Goal: Transaction & Acquisition: Purchase product/service

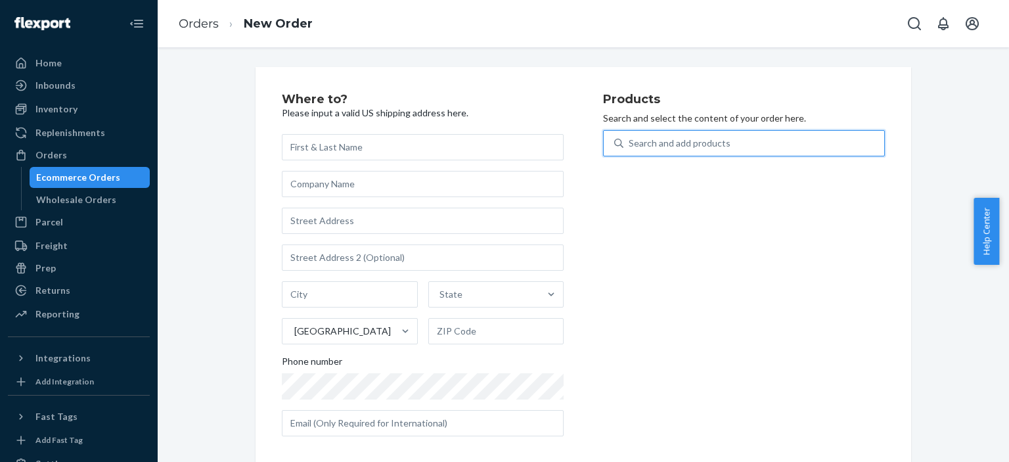
click at [723, 147] on div "Search and add products" at bounding box center [754, 143] width 261 height 24
click at [630, 147] on input "0 results available. Use Up and Down to choose options, press Enter to select t…" at bounding box center [629, 143] width 1 height 13
click at [676, 145] on div "Search and add products" at bounding box center [680, 143] width 102 height 13
click at [630, 145] on input "0 results available. Use Up and Down to choose options, press Enter to select t…" at bounding box center [629, 143] width 1 height 13
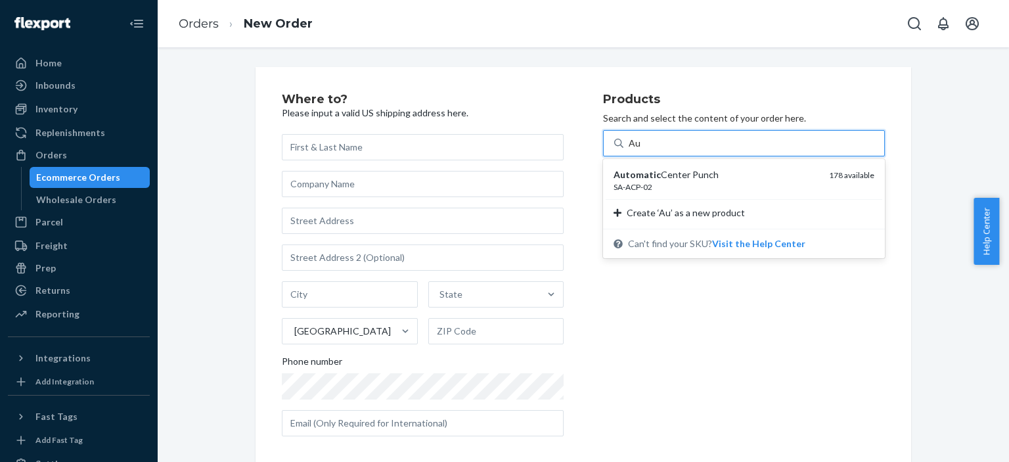
type input "A"
type input "C"
type input "b"
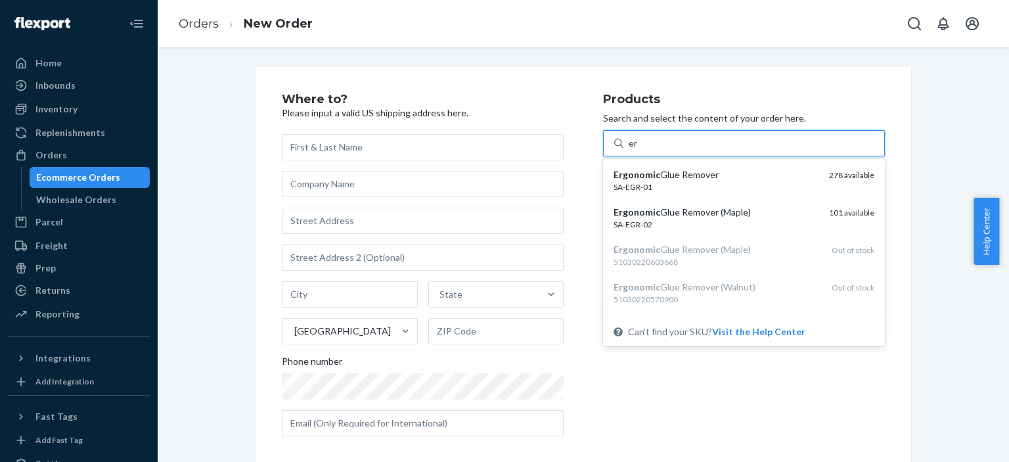
type input "e"
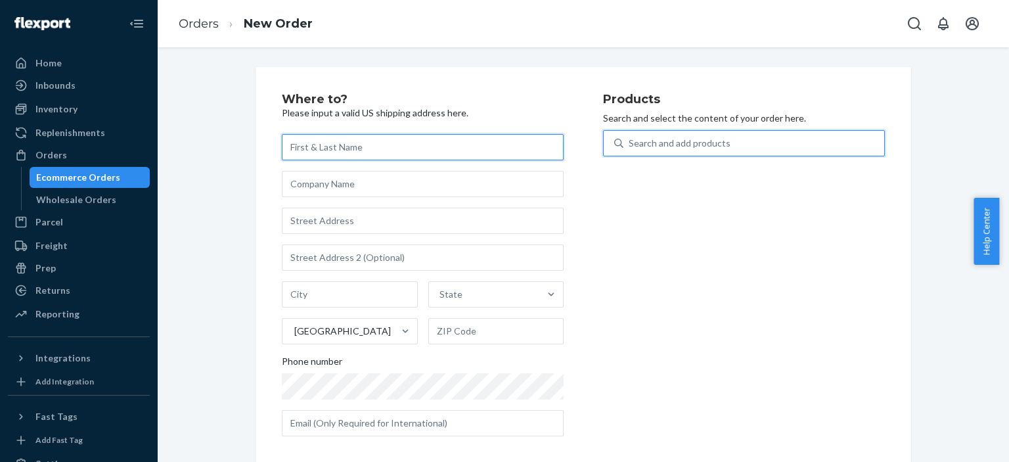
click at [360, 149] on input "text" at bounding box center [423, 147] width 282 height 26
type input "[PERSON_NAME]"
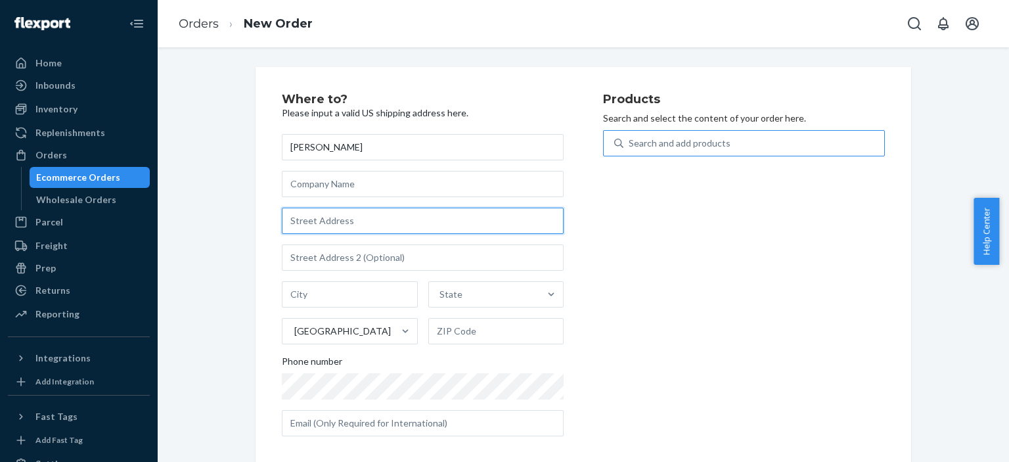
paste input "[STREET_ADDRESS][PERSON_NAME]"
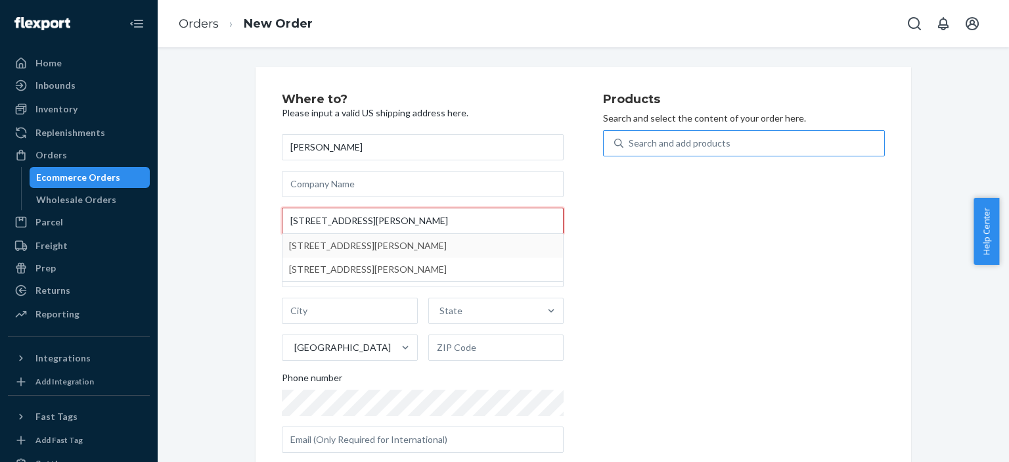
type input "[STREET_ADDRESS][PERSON_NAME]"
type input "[GEOGRAPHIC_DATA]"
type input "48838"
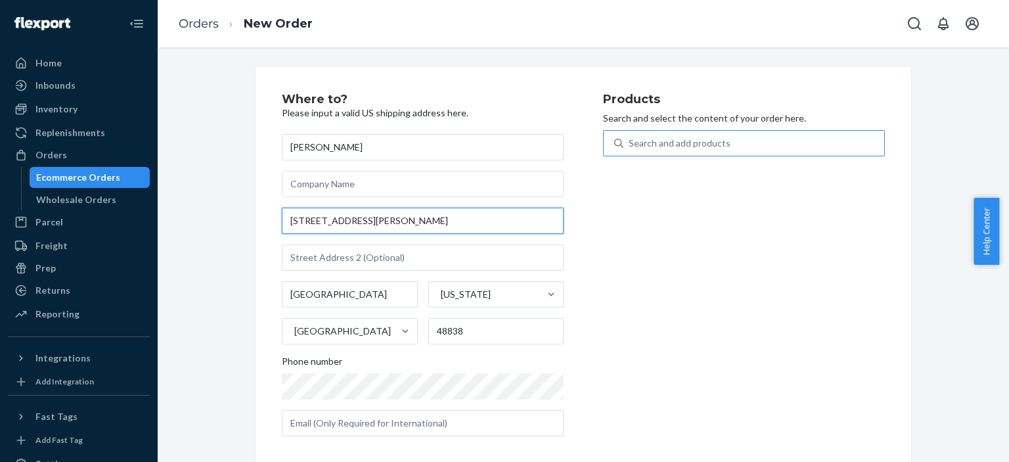
click at [317, 217] on input "[STREET_ADDRESS][PERSON_NAME]" at bounding box center [423, 221] width 282 height 26
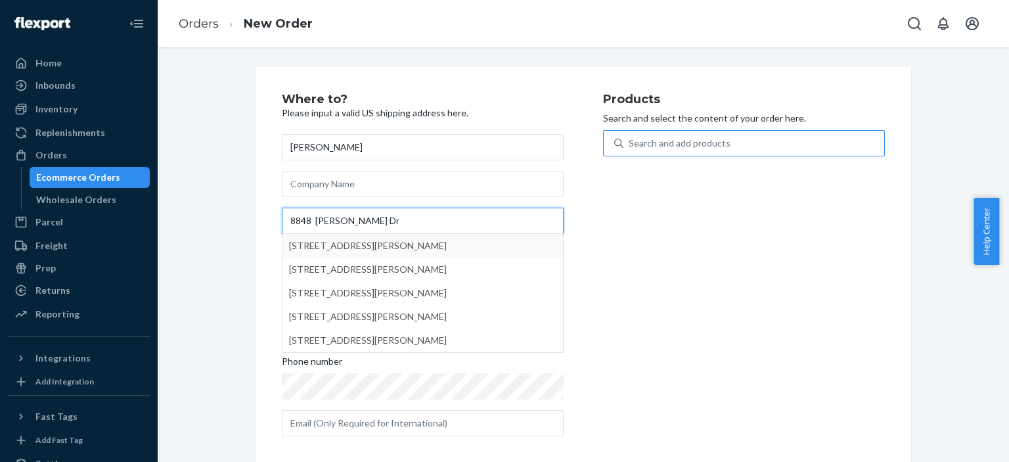
type input "8848 [PERSON_NAME] Dr"
click at [674, 279] on div "Products Search and select the content of your order here. Search and add produ…" at bounding box center [744, 270] width 282 height 354
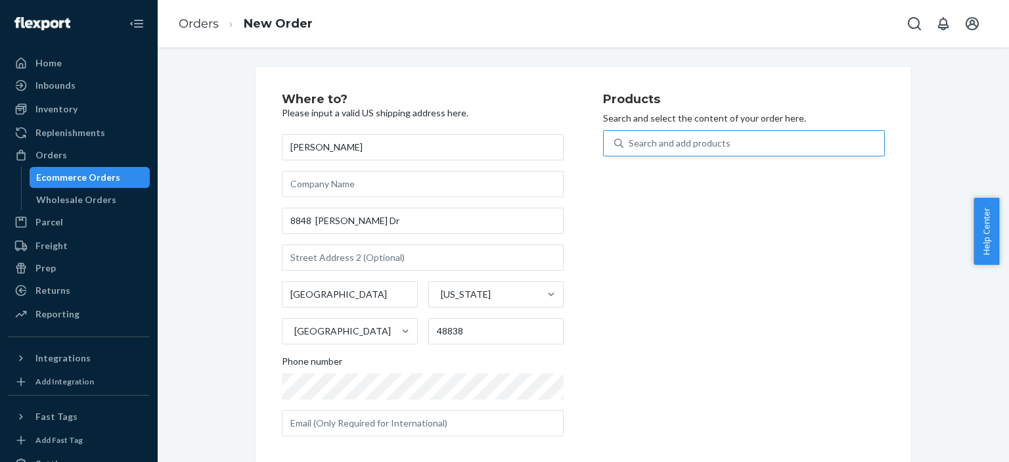
click at [612, 326] on div "Products Search and select the content of your order here. Search and add produ…" at bounding box center [744, 270] width 282 height 354
click at [652, 144] on div "Search and add products" at bounding box center [680, 143] width 102 height 13
click at [630, 144] on input "0 results available. Use Up and Down to choose options, press Enter to select t…" at bounding box center [629, 143] width 1 height 13
type input "ER"
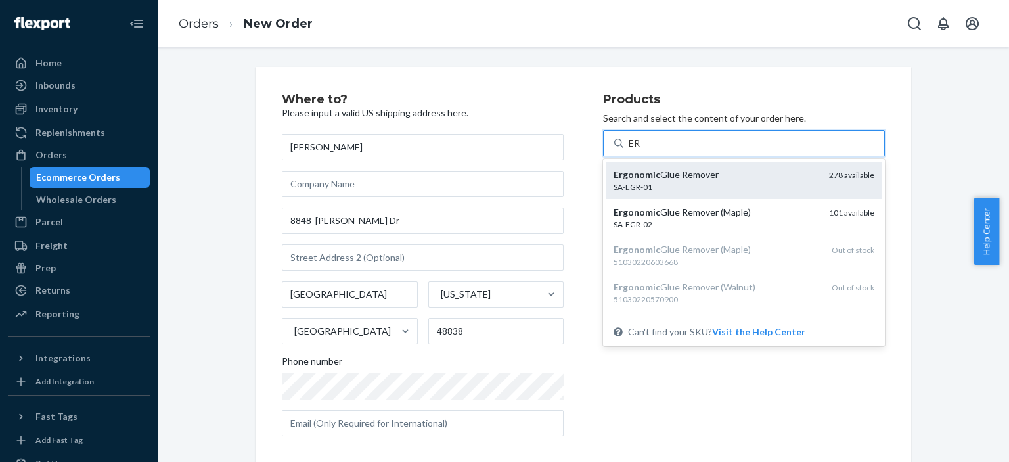
click at [663, 176] on div "Ergonomic Glue Remover" at bounding box center [716, 174] width 205 height 13
click at [641, 150] on input "ER" at bounding box center [635, 143] width 12 height 13
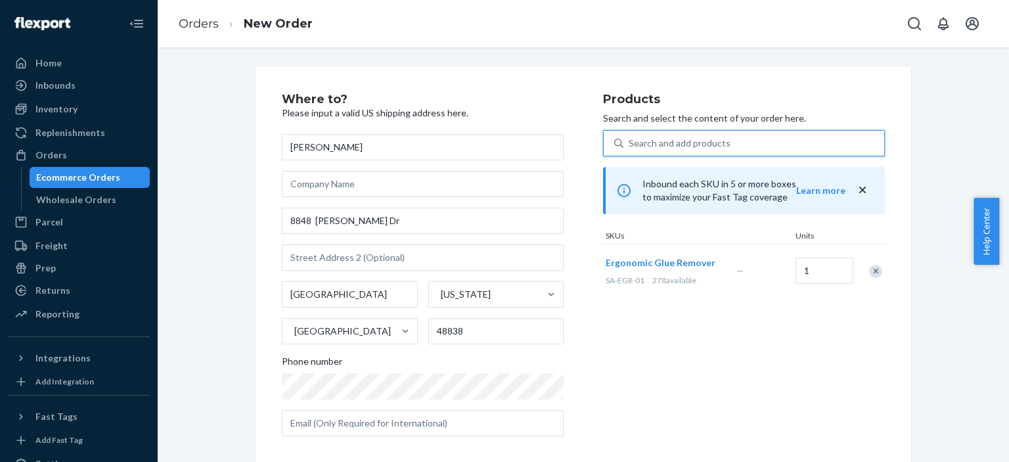
click at [719, 141] on div "Search and add products" at bounding box center [680, 143] width 102 height 13
click at [630, 141] on input "0 results available. Use Up and Down to choose options, press Enter to select t…" at bounding box center [629, 143] width 1 height 13
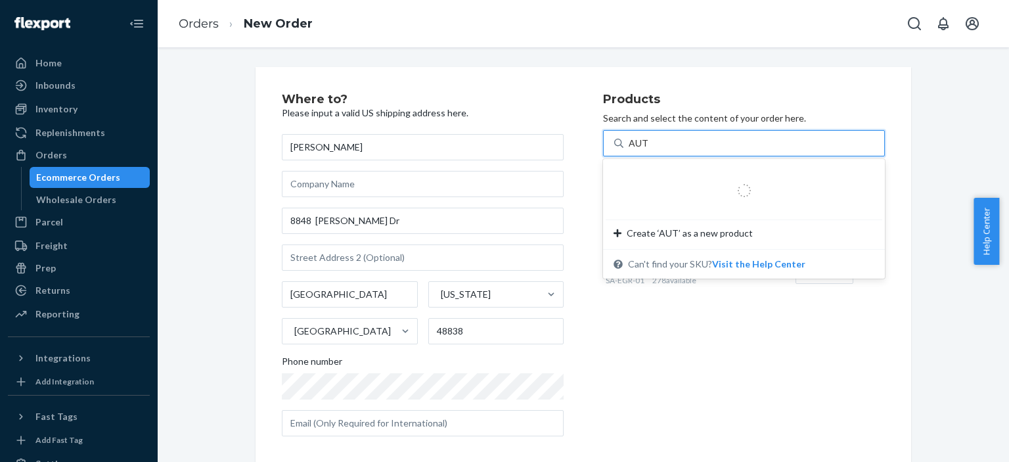
type input "AUTO"
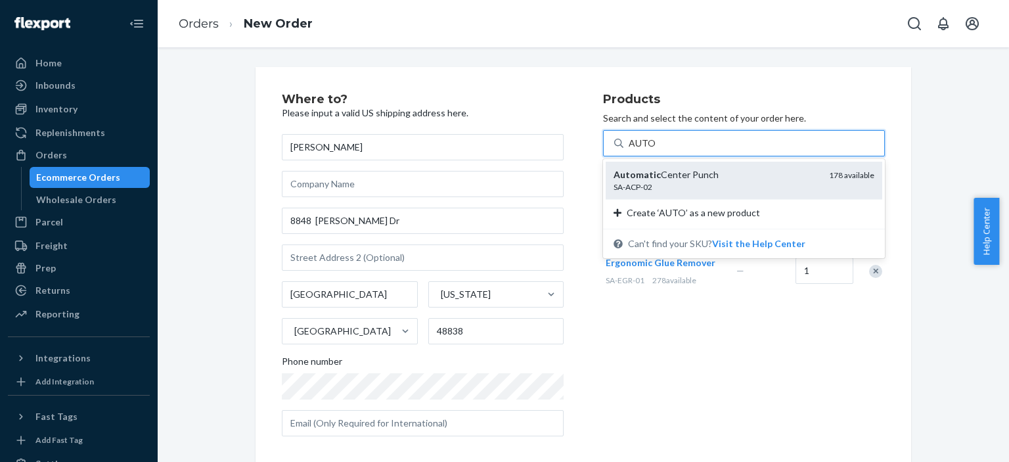
click at [733, 183] on div "SA-ACP-02" at bounding box center [716, 186] width 205 height 11
click at [655, 150] on input "AUTO" at bounding box center [642, 143] width 26 height 13
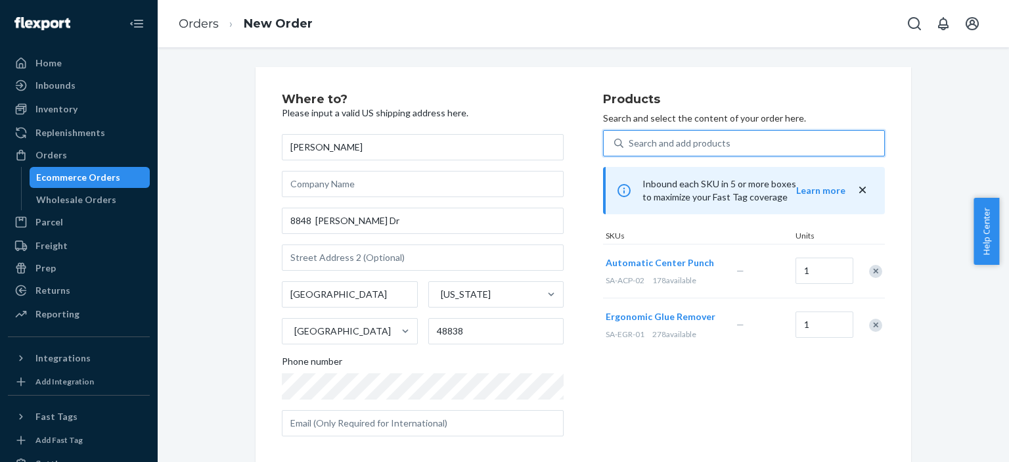
click at [707, 143] on div "Search and add products" at bounding box center [680, 143] width 102 height 13
click at [630, 143] on input "0 results available. Use Up and Down to choose options, press Enter to select t…" at bounding box center [629, 143] width 1 height 13
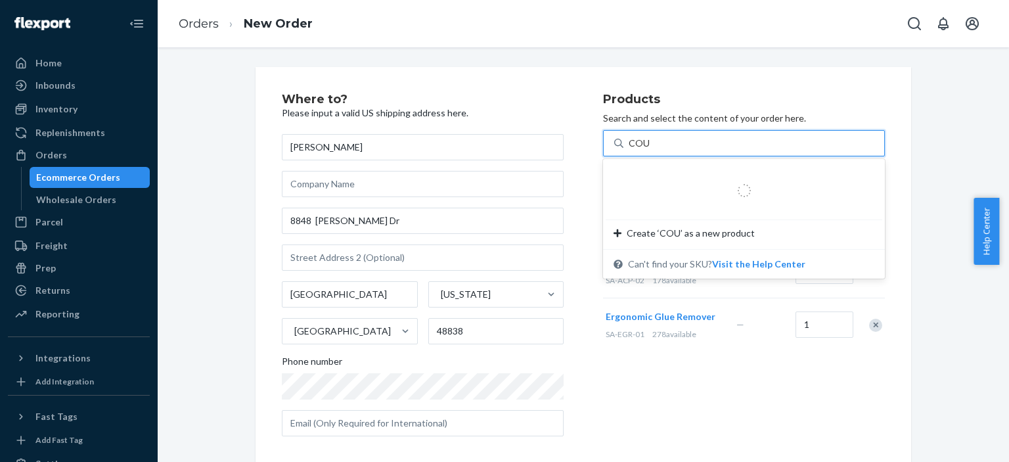
type input "COUN"
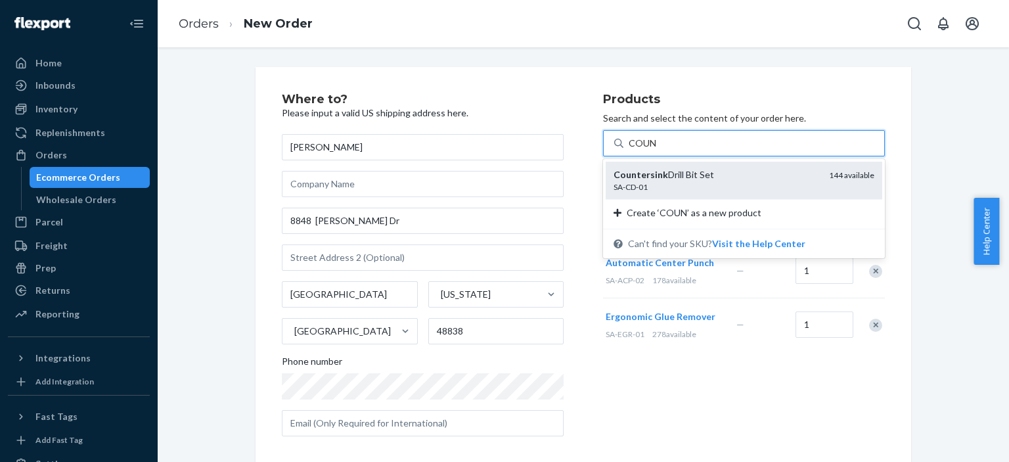
click at [728, 175] on div "Countersink Drill Bit Set" at bounding box center [716, 174] width 205 height 13
click at [658, 150] on input "COUN" at bounding box center [643, 143] width 29 height 13
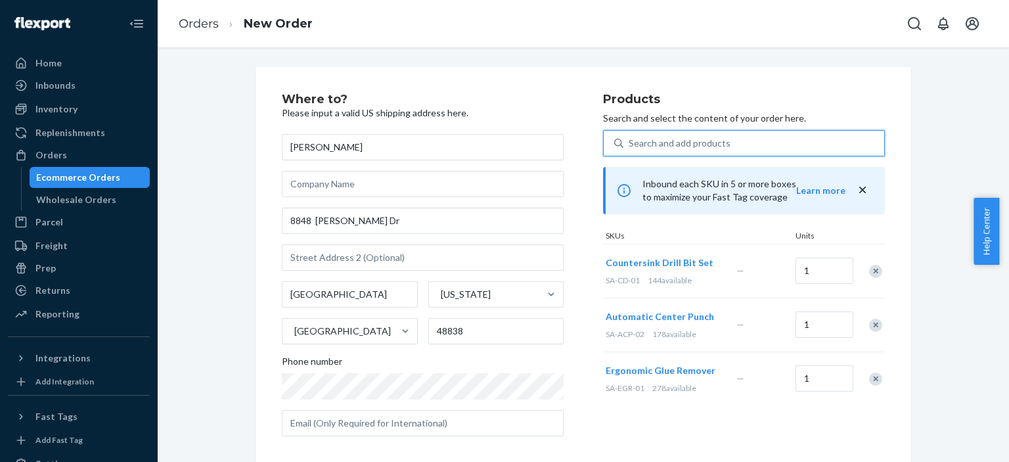
click at [723, 136] on div "Search and add products" at bounding box center [754, 143] width 261 height 24
click at [630, 137] on input "0 results available. Select is focused ,type to refine list, press Down to open…" at bounding box center [629, 143] width 1 height 13
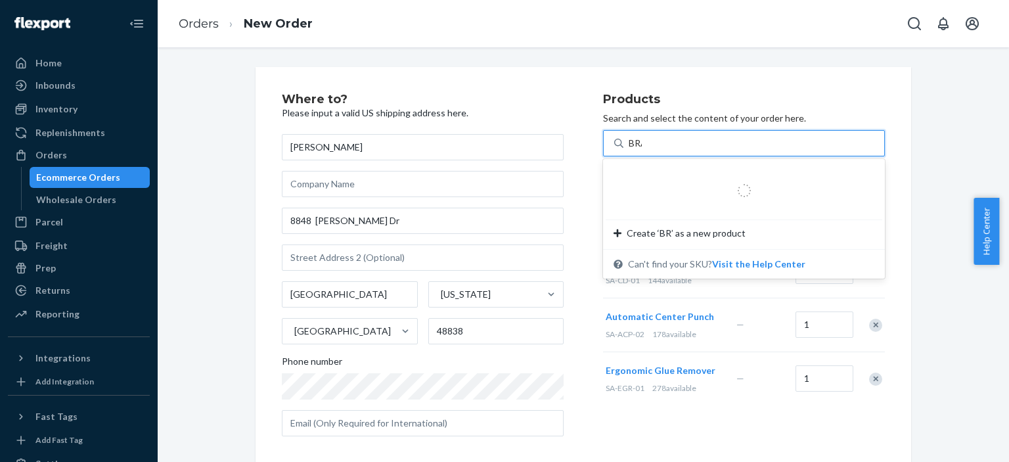
type input "BRAD"
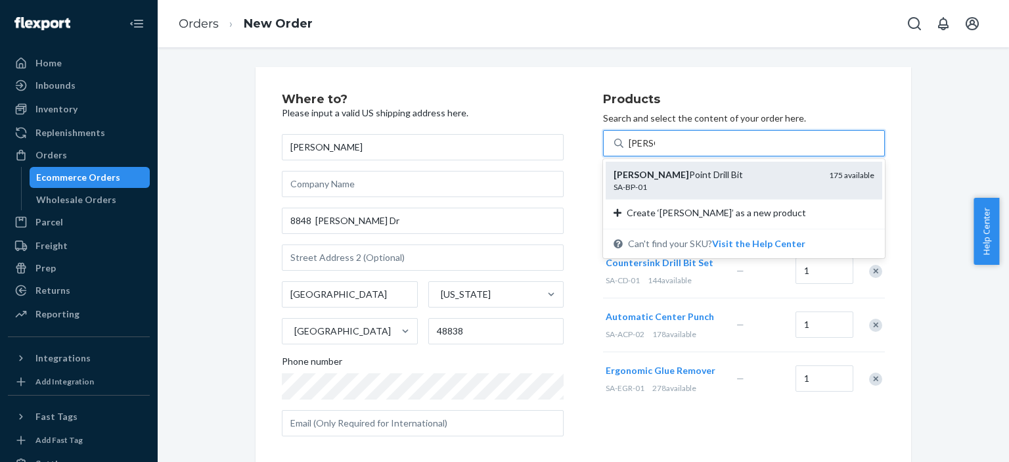
click at [729, 178] on div "Brad Point Drill Bit" at bounding box center [716, 174] width 205 height 13
click at [655, 150] on input "BRAD" at bounding box center [642, 143] width 26 height 13
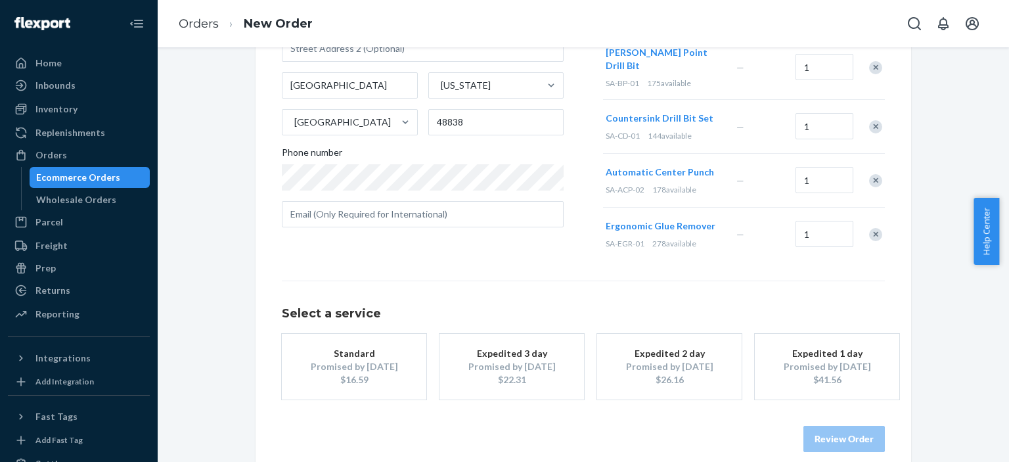
scroll to position [214, 0]
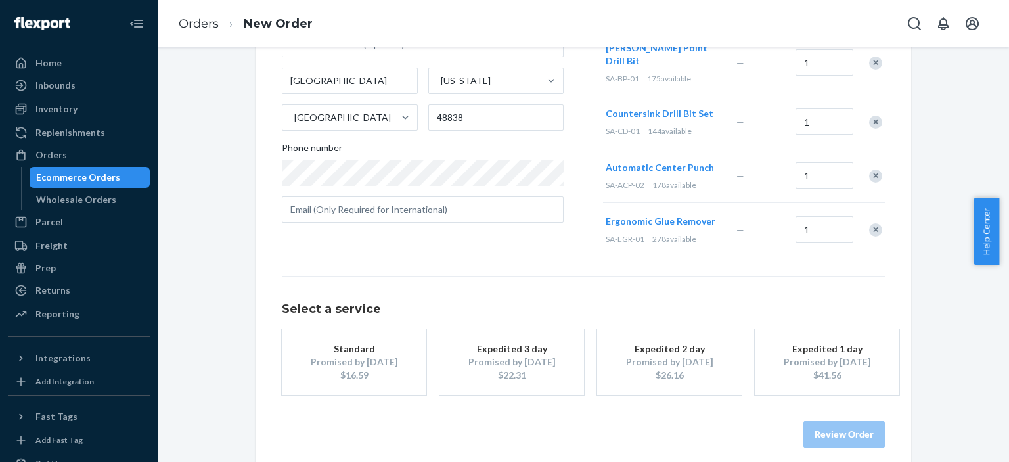
click at [355, 355] on div "Promised by Sep 2, 2025" at bounding box center [354, 361] width 105 height 13
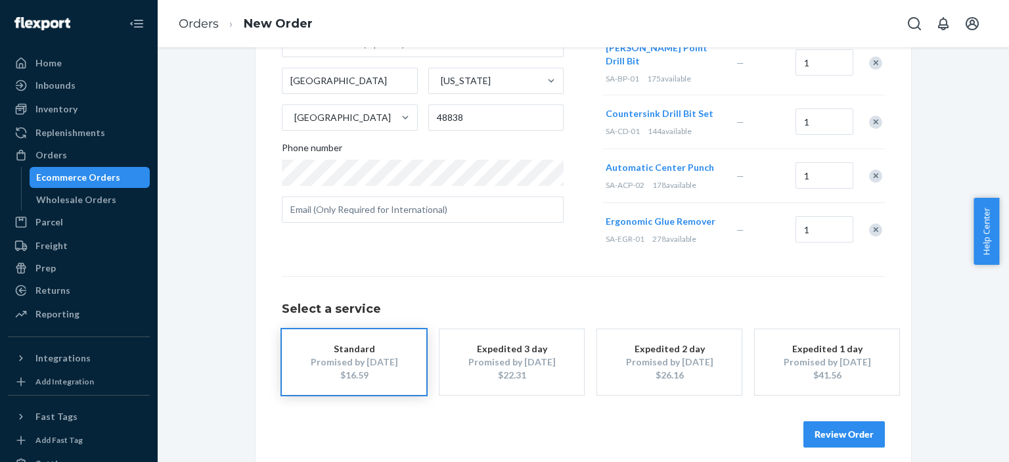
click at [829, 424] on button "Review Order" at bounding box center [844, 434] width 81 height 26
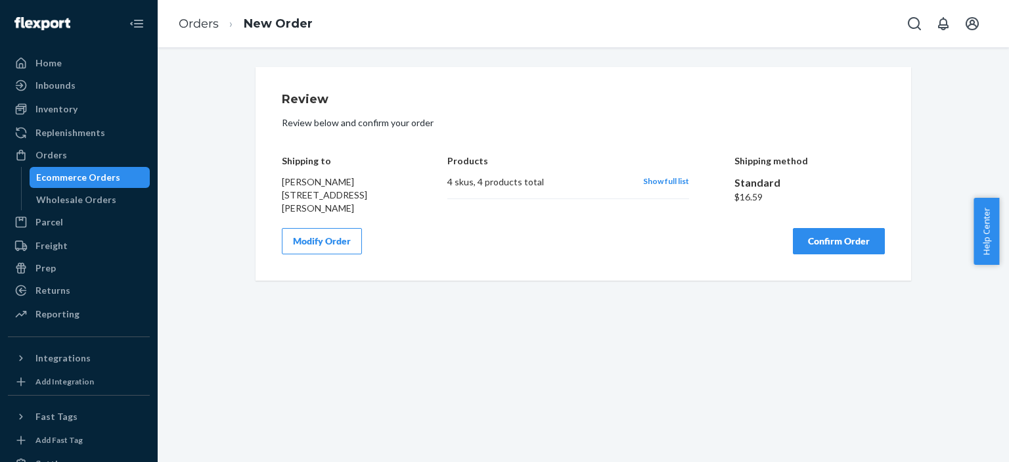
scroll to position [0, 0]
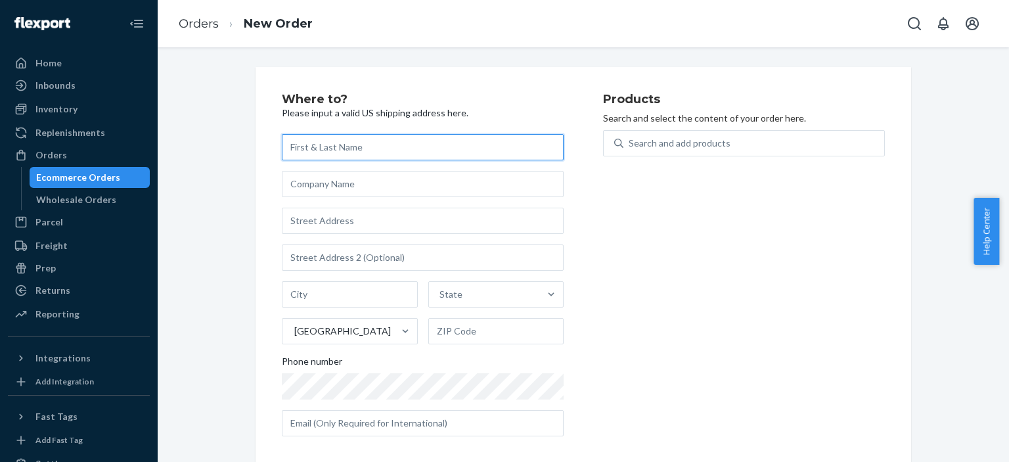
click at [411, 152] on input "text" at bounding box center [423, 147] width 282 height 26
type input "j"
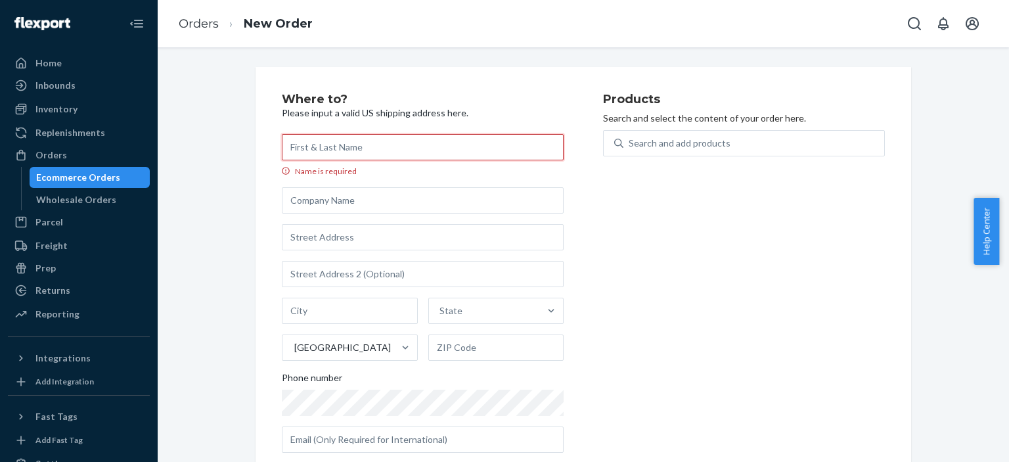
type input "j"
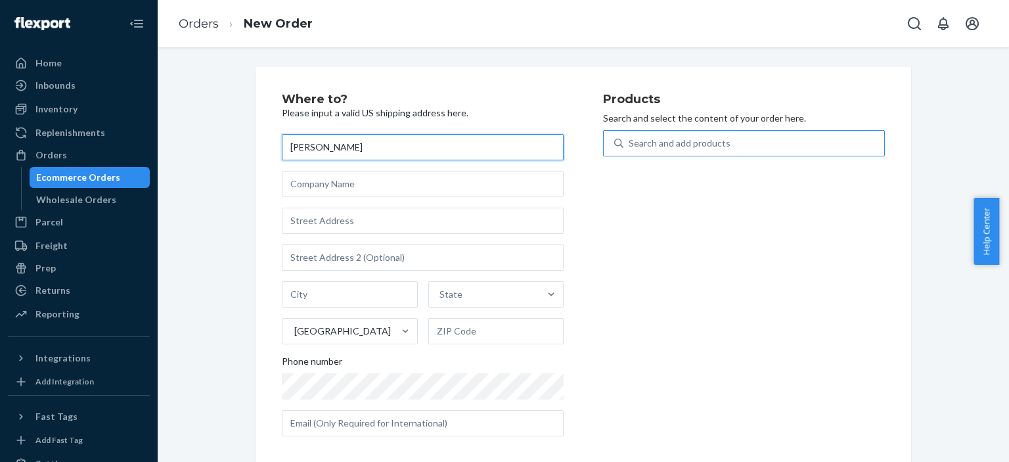
type input "[PERSON_NAME]"
click at [703, 143] on div "Search and add products" at bounding box center [680, 143] width 102 height 13
click at [630, 143] on input "0 results available. Use Up and Down to choose options, press Enter to select t…" at bounding box center [629, 143] width 1 height 13
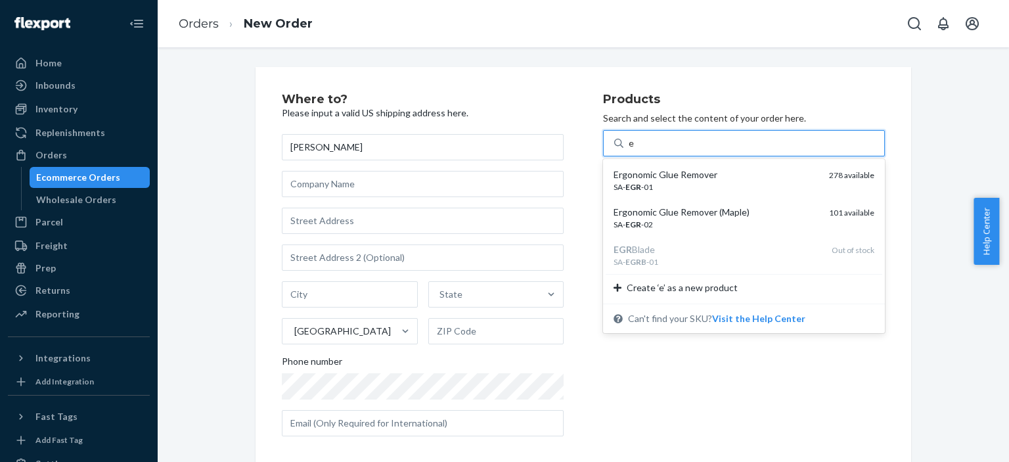
type input "er"
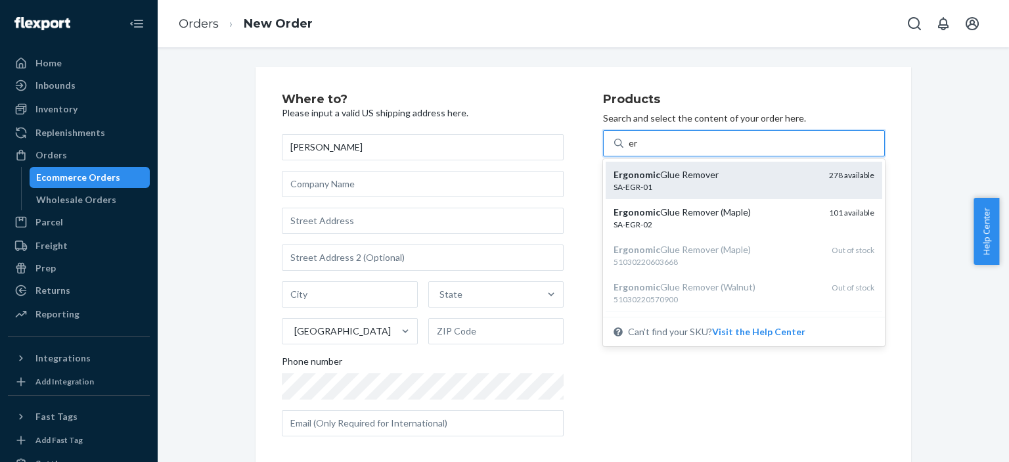
click at [706, 175] on div "Ergonomic Glue Remover" at bounding box center [716, 174] width 205 height 13
click at [639, 150] on input "er" at bounding box center [634, 143] width 10 height 13
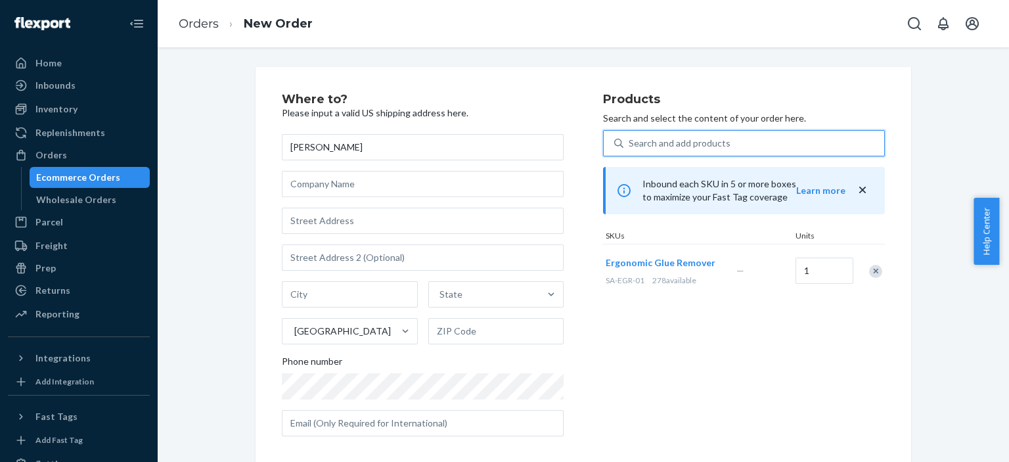
click at [691, 138] on div "Search and add products" at bounding box center [680, 143] width 102 height 13
click at [630, 138] on input "0 results available. Select is focused ,type to refine list, press Down to open…" at bounding box center [629, 143] width 1 height 13
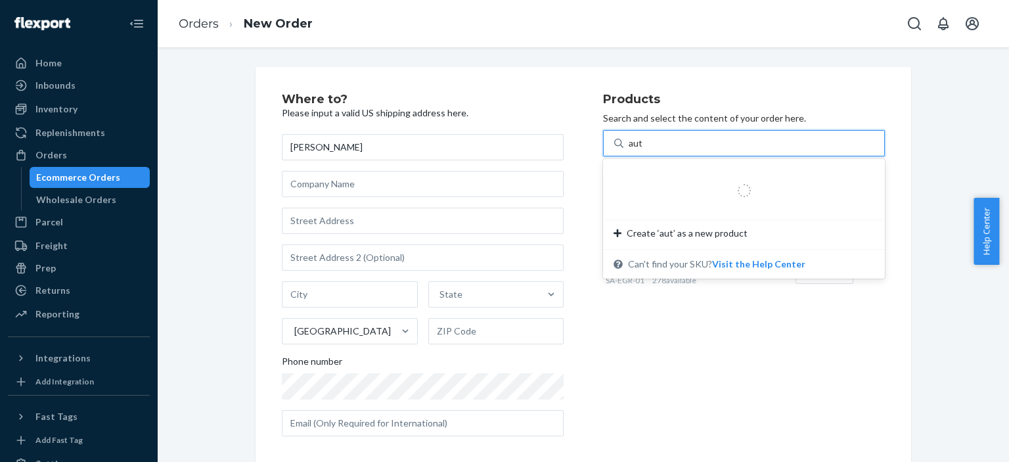
type input "auto"
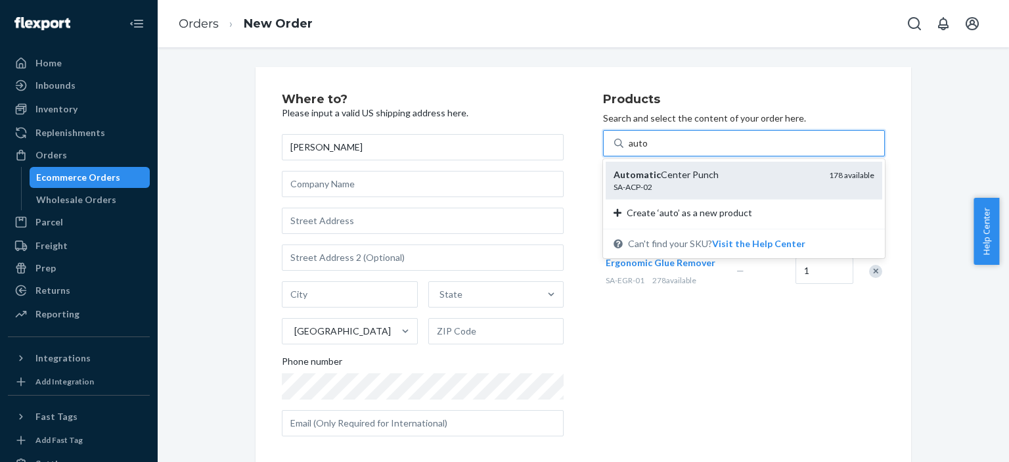
click at [712, 173] on div "Automatic Center Punch" at bounding box center [716, 174] width 205 height 13
click at [649, 150] on input "auto" at bounding box center [639, 143] width 20 height 13
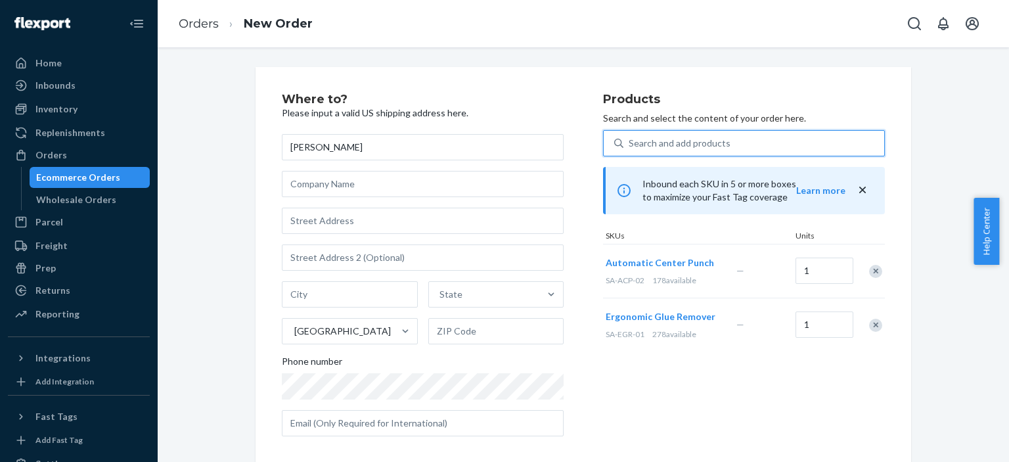
click at [699, 140] on div "Search and add products" at bounding box center [680, 143] width 102 height 13
click at [630, 140] on input "0 results available. Select is focused ,type to refine list, press Down to open…" at bounding box center [629, 143] width 1 height 13
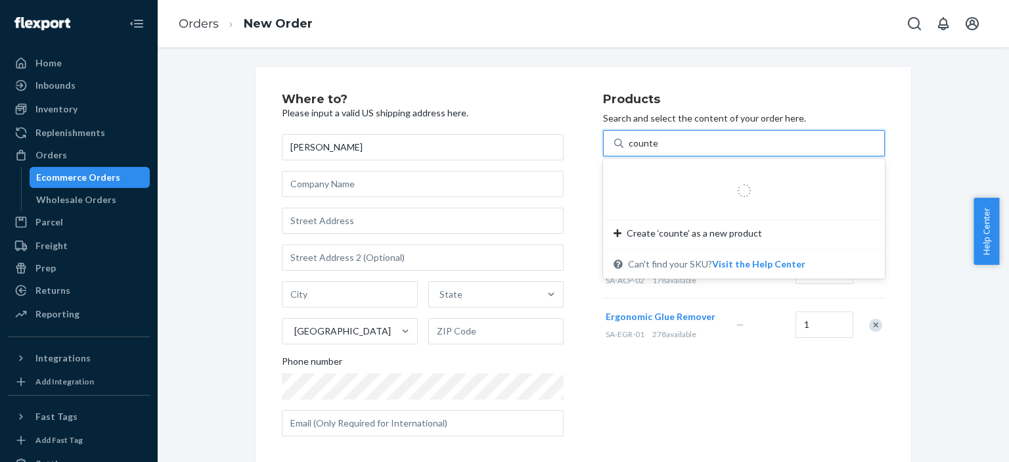
type input "counter"
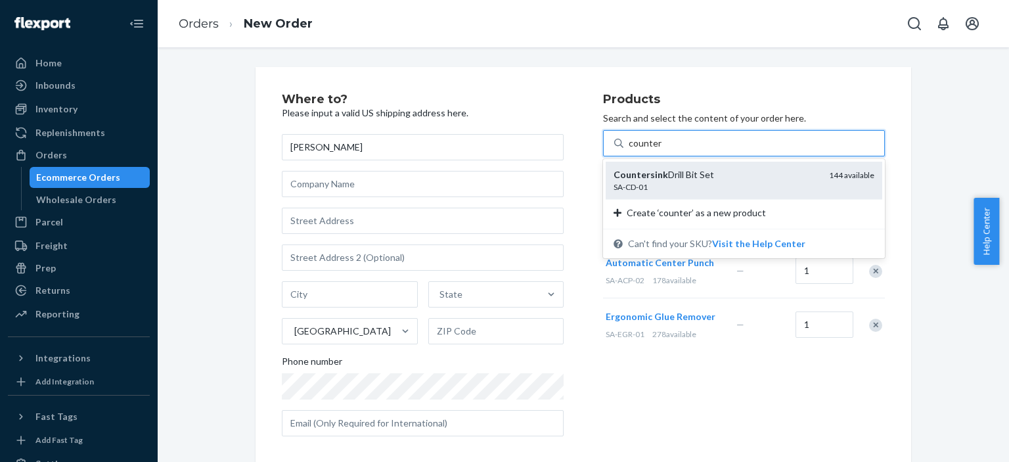
click at [723, 177] on div "Countersink Drill Bit Set" at bounding box center [716, 174] width 205 height 13
click at [662, 150] on input "counter" at bounding box center [645, 143] width 33 height 13
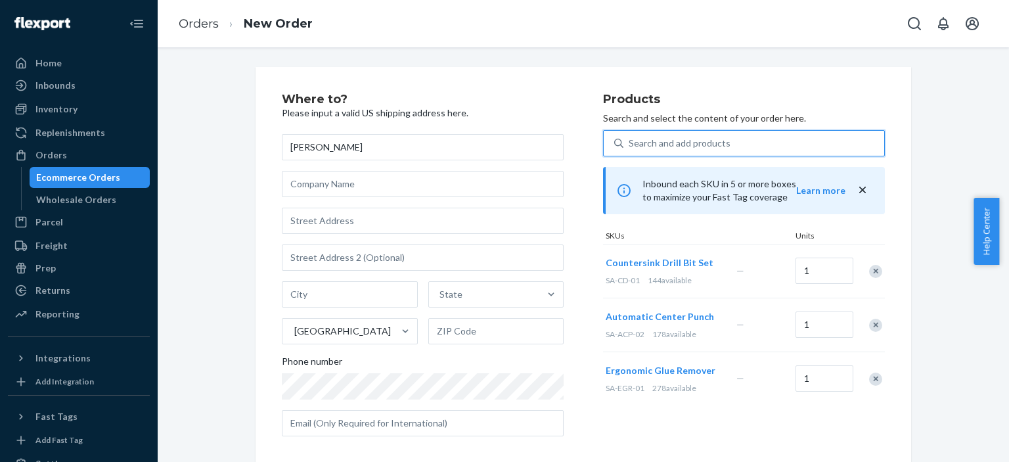
click at [723, 139] on div "Search and add products" at bounding box center [754, 143] width 261 height 24
click at [630, 139] on input "0 results available. Use Up and Down to choose options, press Enter to select t…" at bounding box center [629, 143] width 1 height 13
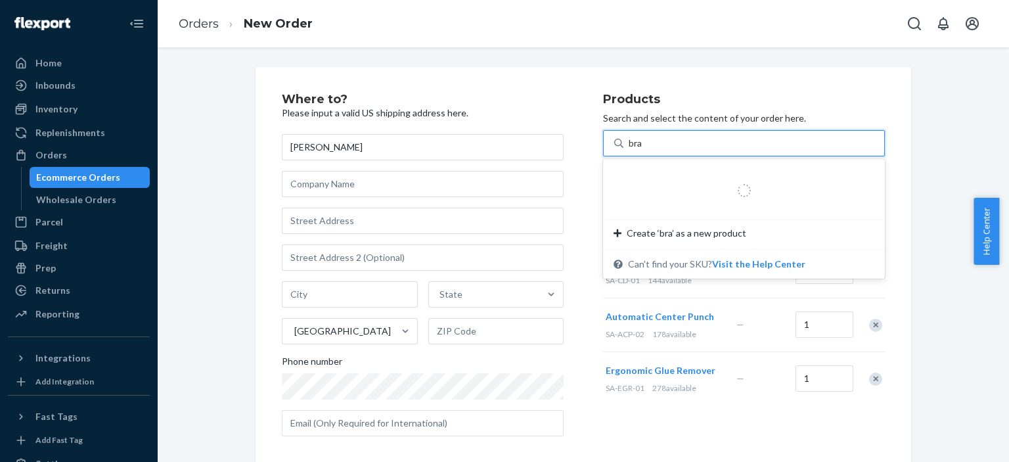
type input "brad"
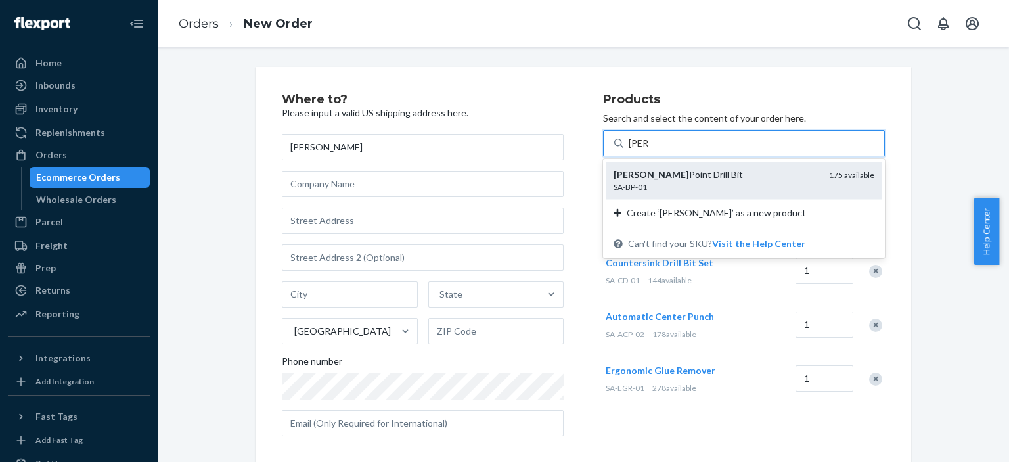
click at [716, 180] on div "Brad Point Drill Bit" at bounding box center [716, 174] width 205 height 13
click at [649, 150] on input "brad" at bounding box center [639, 143] width 20 height 13
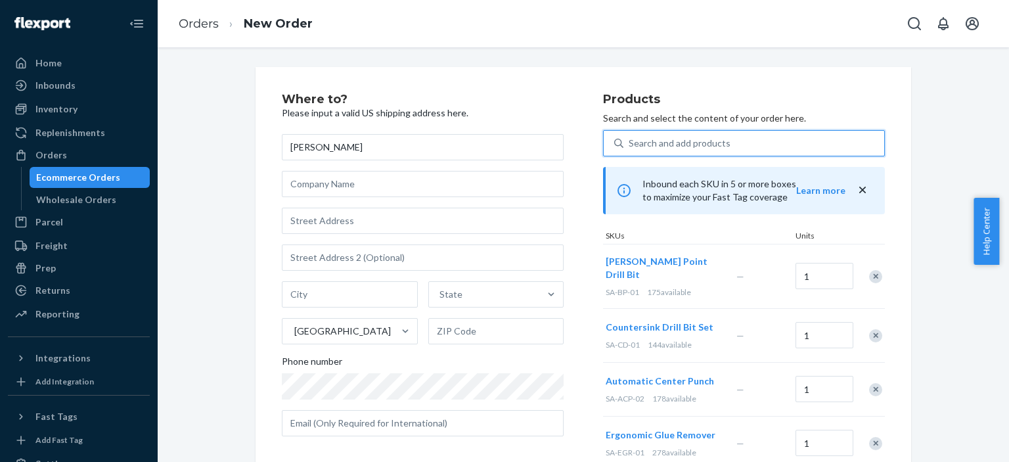
scroll to position [23, 0]
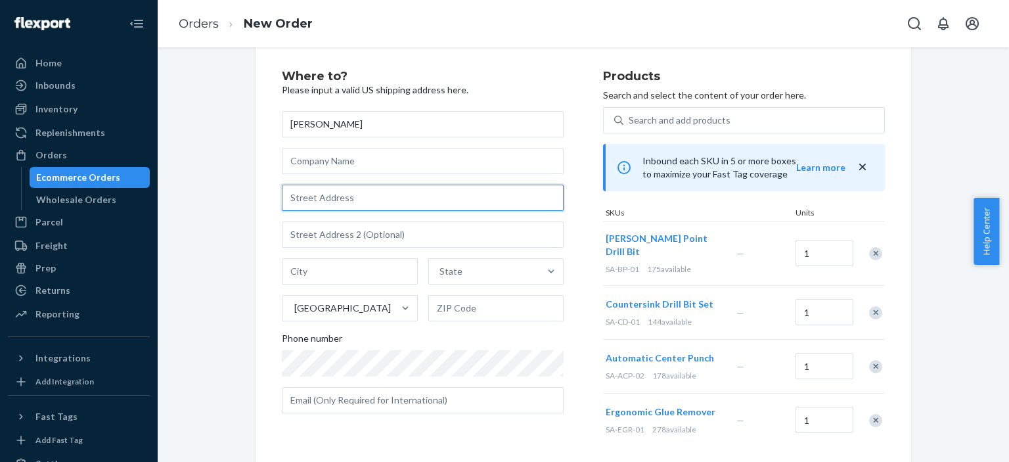
click at [331, 199] on input "text" at bounding box center [423, 198] width 282 height 26
paste input "8848 Kathryn Drive Greenville MI 48838 United States"
type input "8848 Kathryn Drive Greenville MI 48838 United States"
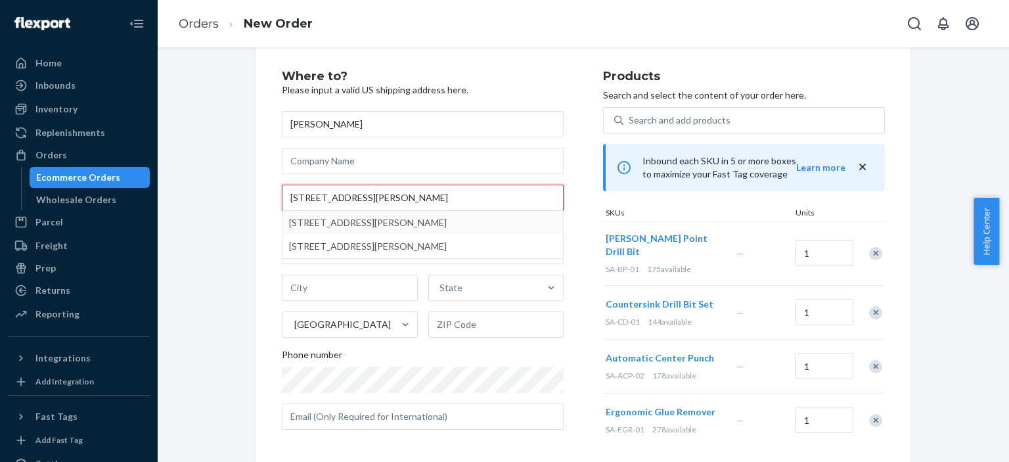
type input "Greenville"
type input "48838"
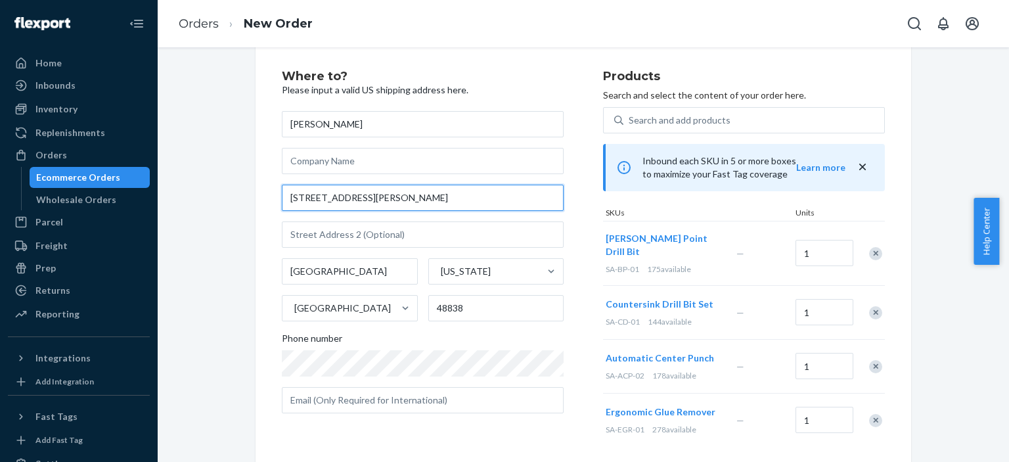
click at [317, 195] on input "8848 W Kathryn Dr" at bounding box center [423, 198] width 282 height 26
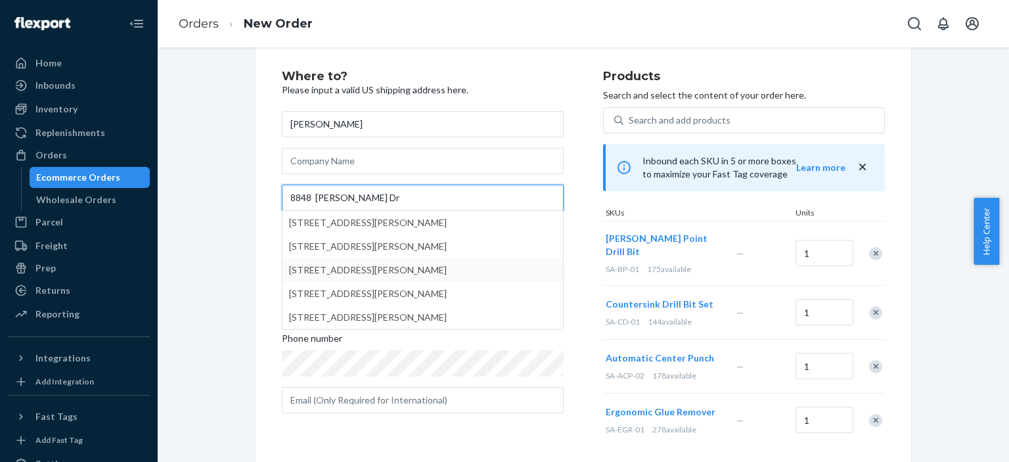
type input "8848 Kathryn Dr"
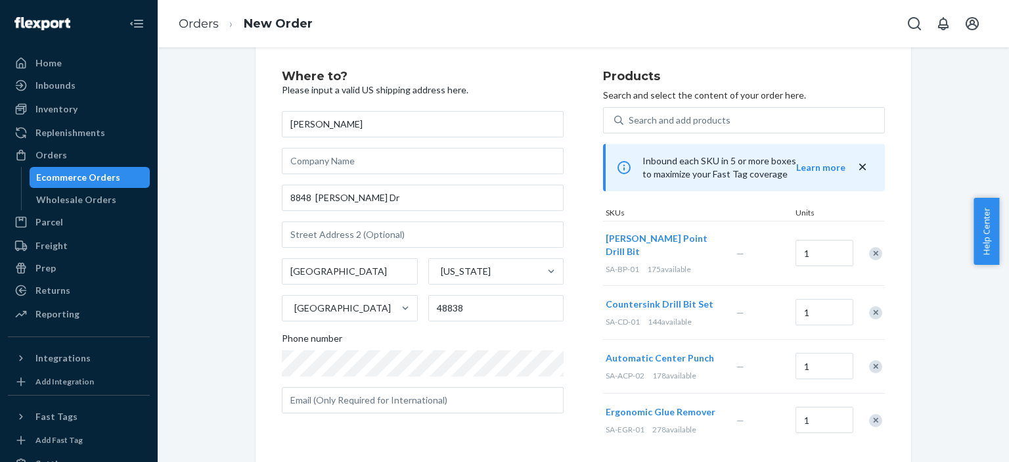
click at [953, 309] on div "Where to? Please input a valid US shipping address here. John Raven 8848 Kathry…" at bounding box center [584, 354] width 832 height 620
click at [949, 102] on div "Where to? Please input a valid US shipping address here. John Raven 8848 Kathry…" at bounding box center [584, 354] width 832 height 620
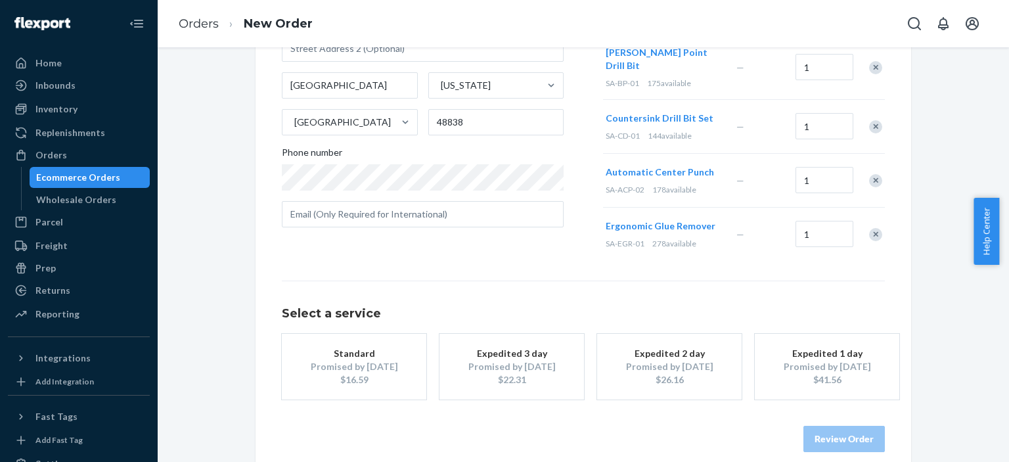
scroll to position [214, 0]
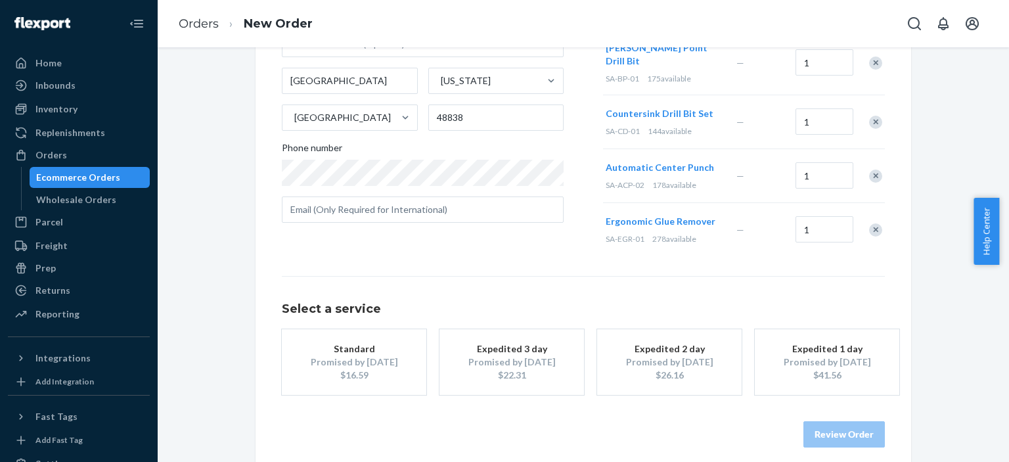
click at [329, 356] on div "Promised by Sep 2, 2025" at bounding box center [354, 361] width 105 height 13
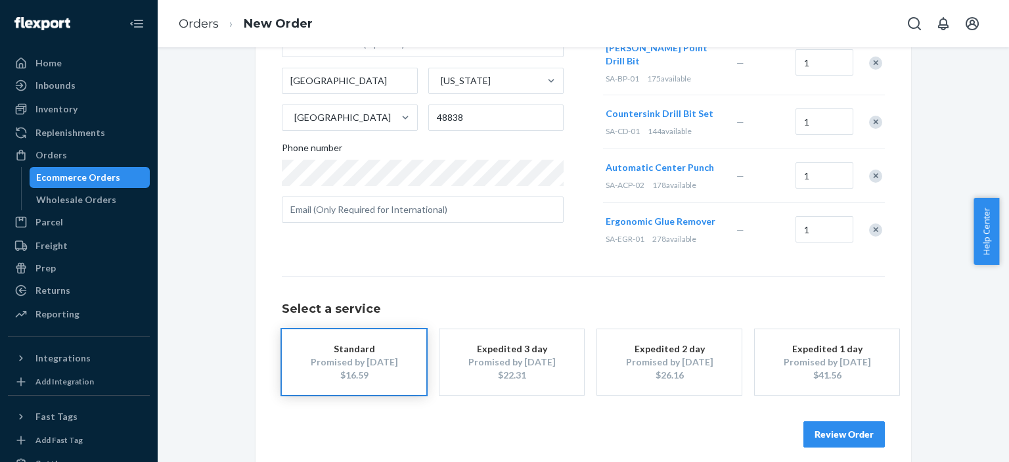
click at [833, 423] on button "Review Order" at bounding box center [844, 434] width 81 height 26
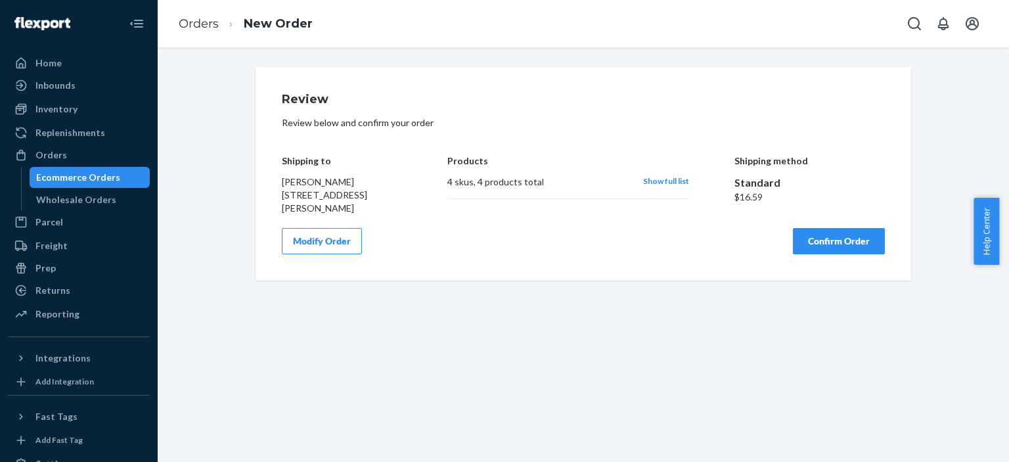
click at [848, 241] on button "Confirm Order" at bounding box center [839, 241] width 92 height 26
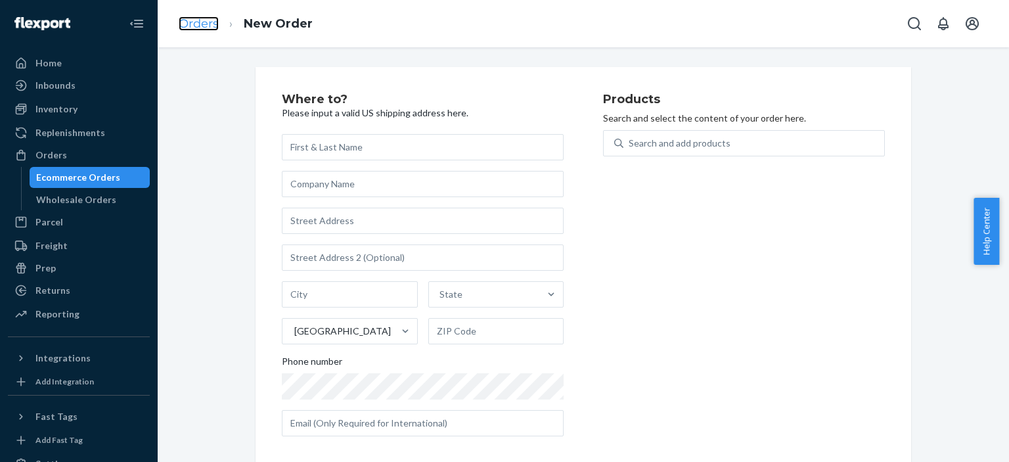
click at [204, 23] on link "Orders" at bounding box center [199, 23] width 40 height 14
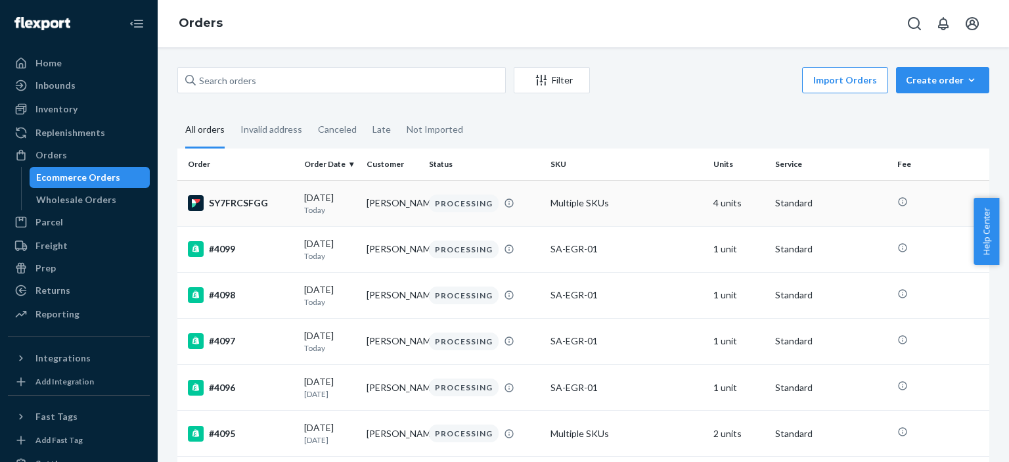
click at [470, 202] on div "PROCESSING" at bounding box center [464, 204] width 70 height 18
